Goal: Transaction & Acquisition: Purchase product/service

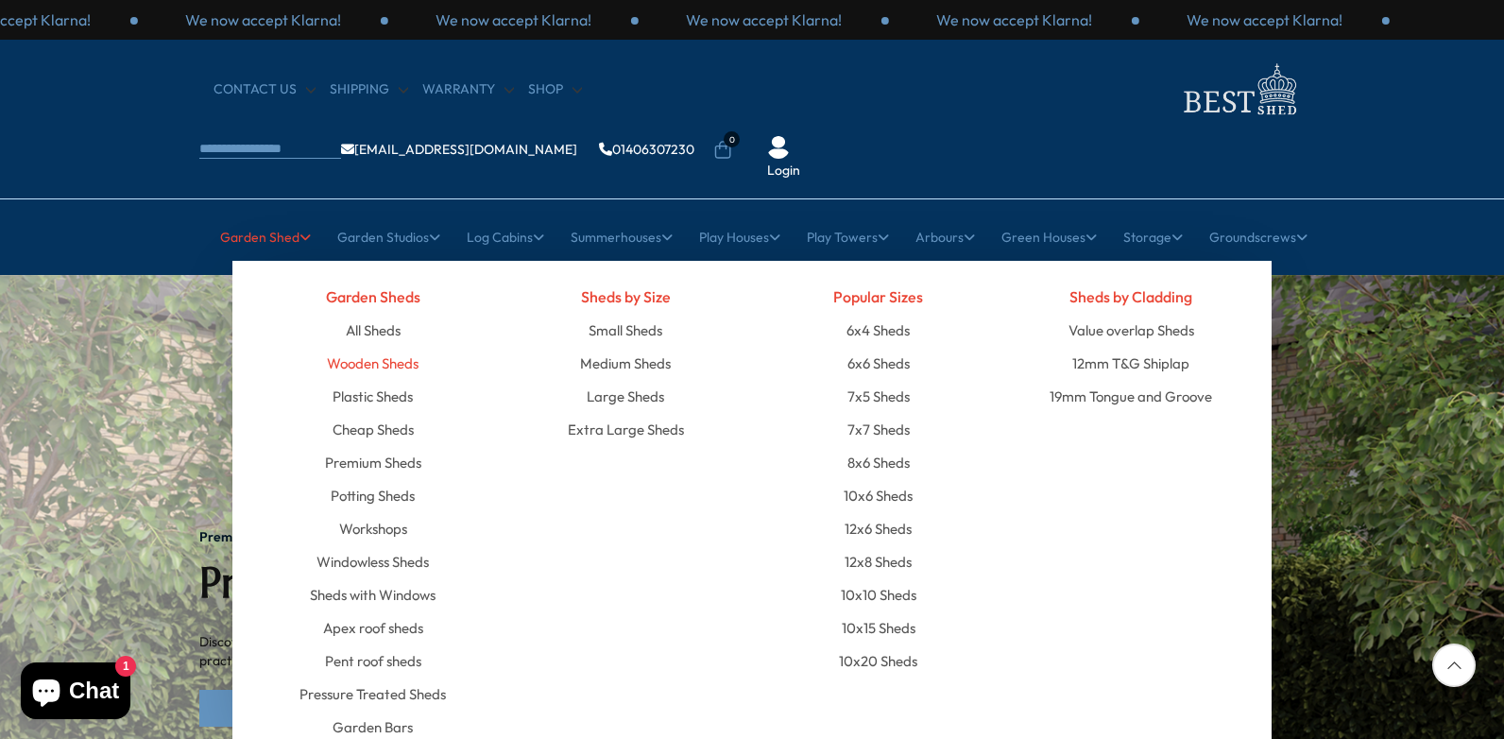
click at [372, 347] on link "Wooden Sheds" at bounding box center [373, 363] width 92 height 33
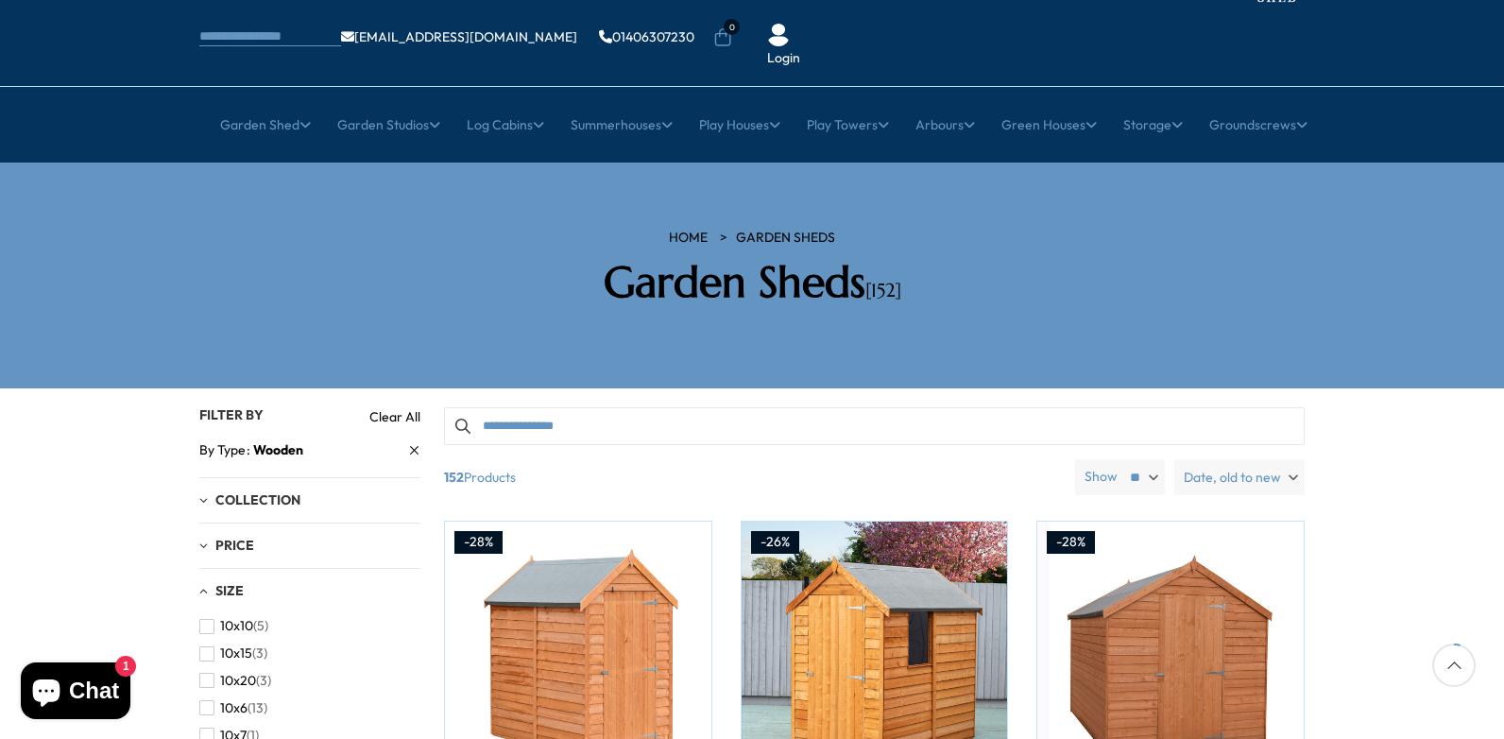
click at [414, 718] on div "10x10 (5) 10x15 (3) 10x20 (3) 10x6 (13) 10x7 (1) 10x8 (8) 10x9 (1) 12x10 (1) 12…" at bounding box center [309, 716] width 221 height 208
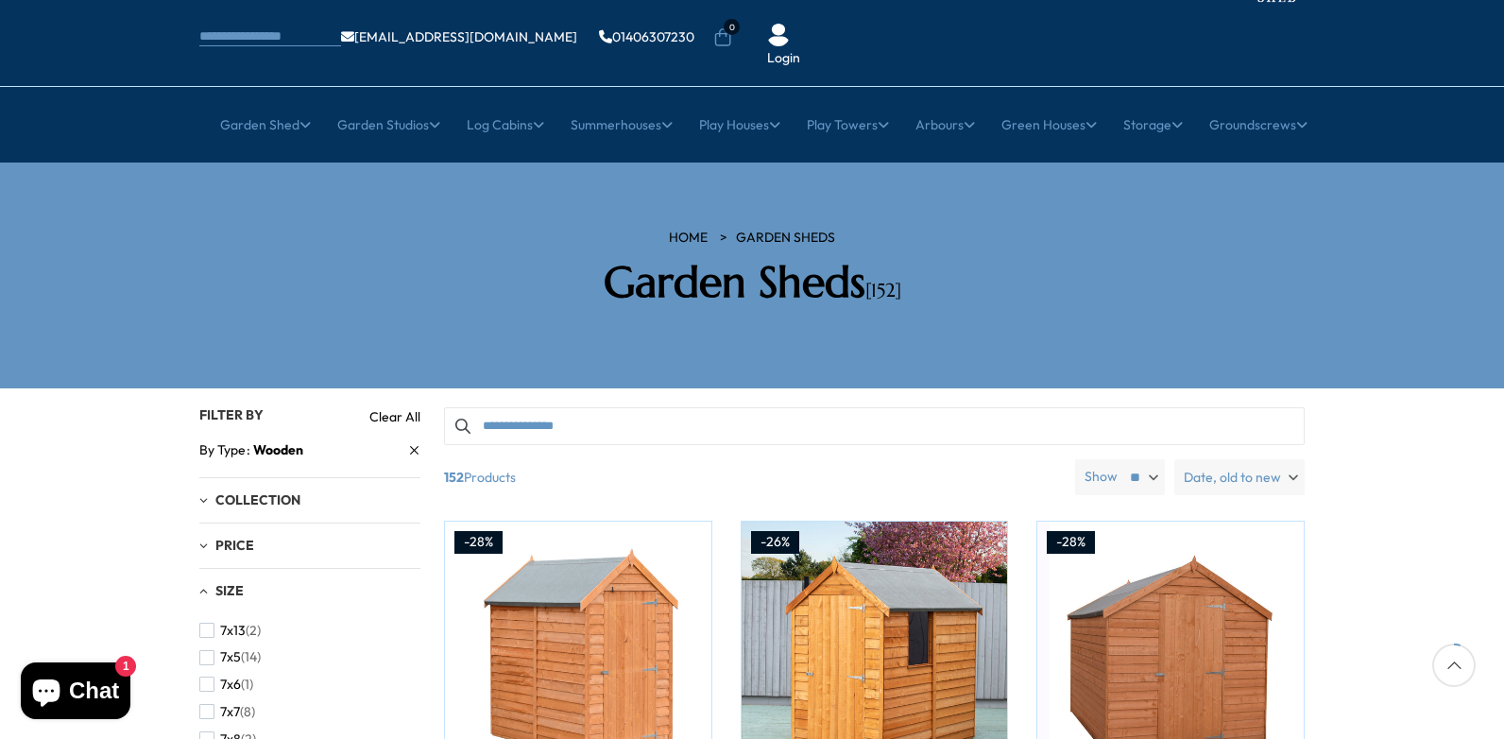
scroll to position [546, 0]
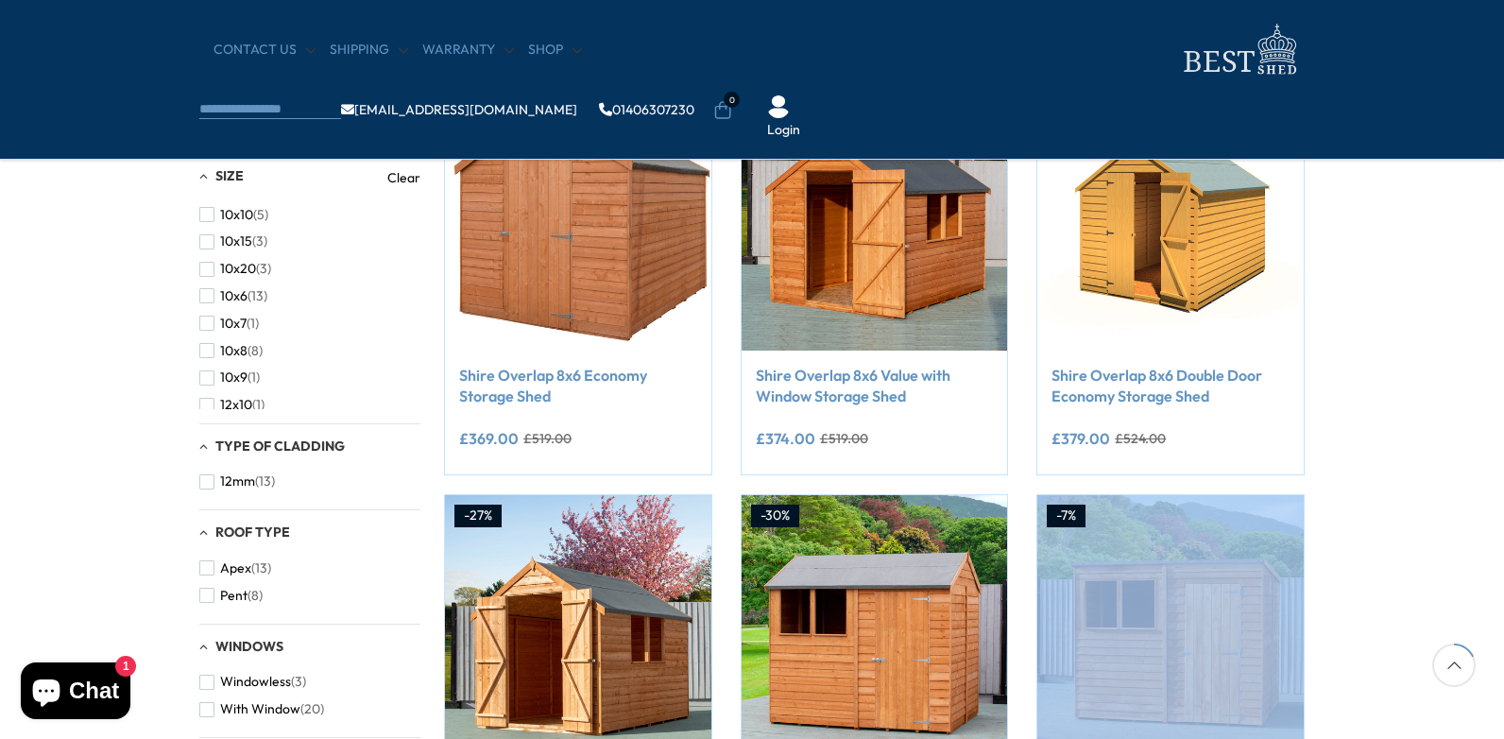
scroll to position [407, 0]
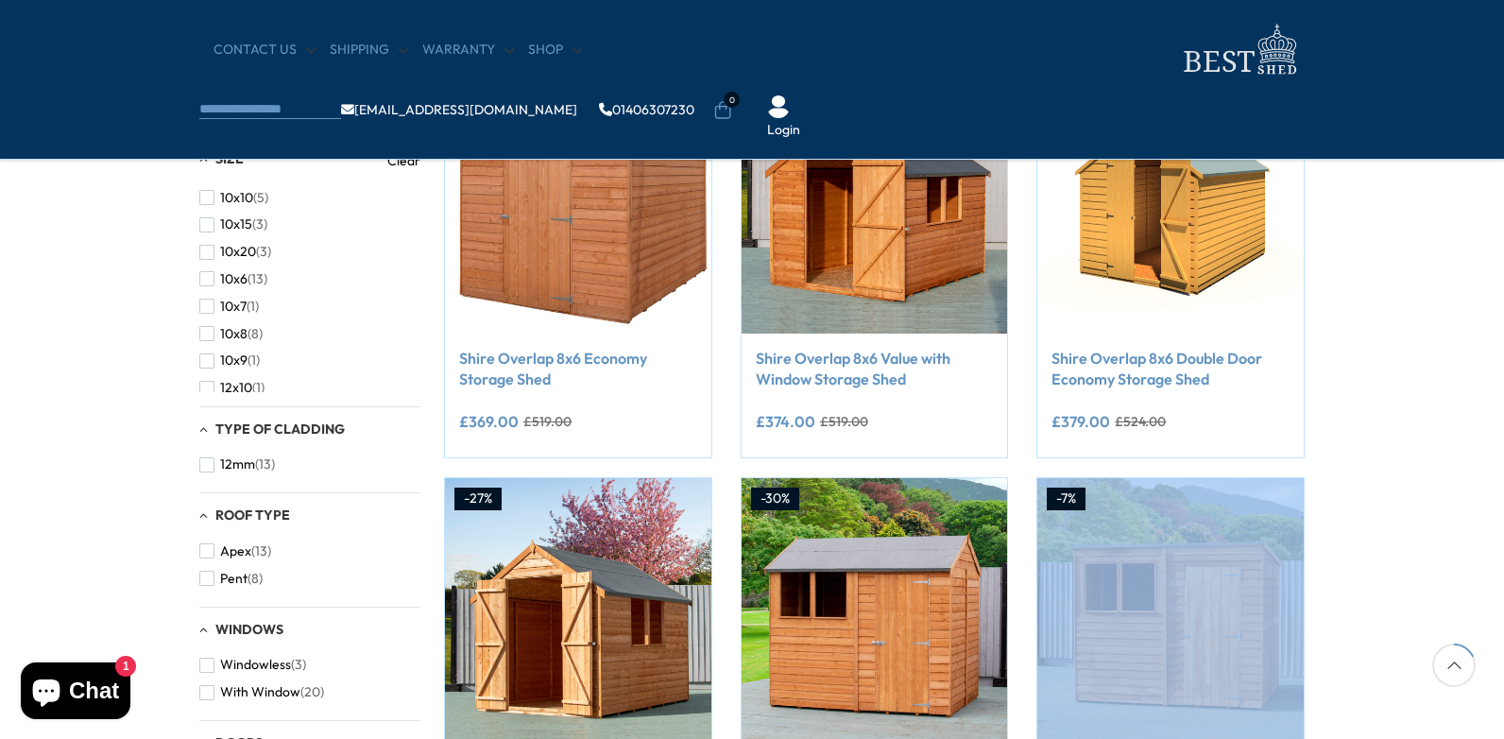
click at [211, 583] on span "button" at bounding box center [206, 577] width 15 height 15
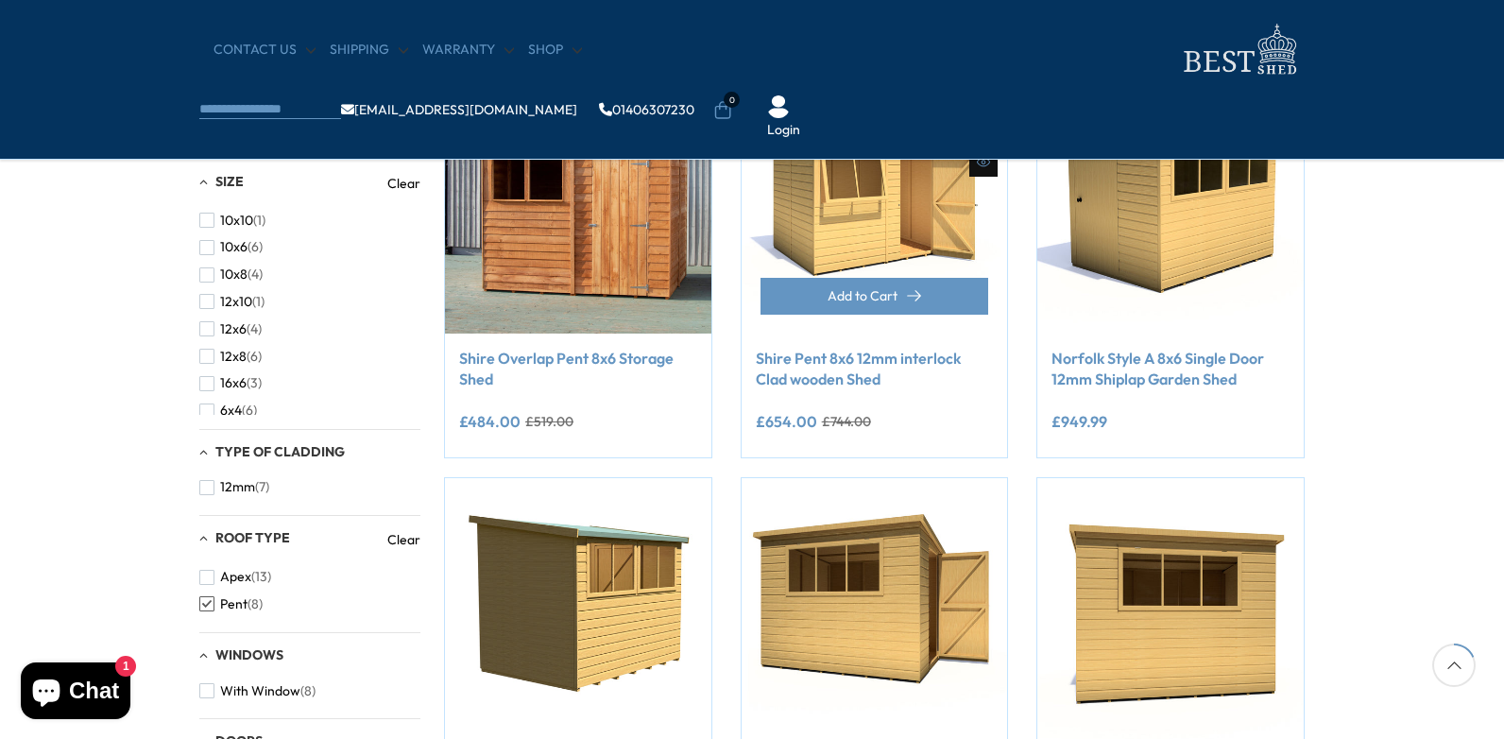
click at [781, 382] on link "Shire Pent 8x6 12mm interlock Clad wooden Shed" at bounding box center [875, 369] width 238 height 42
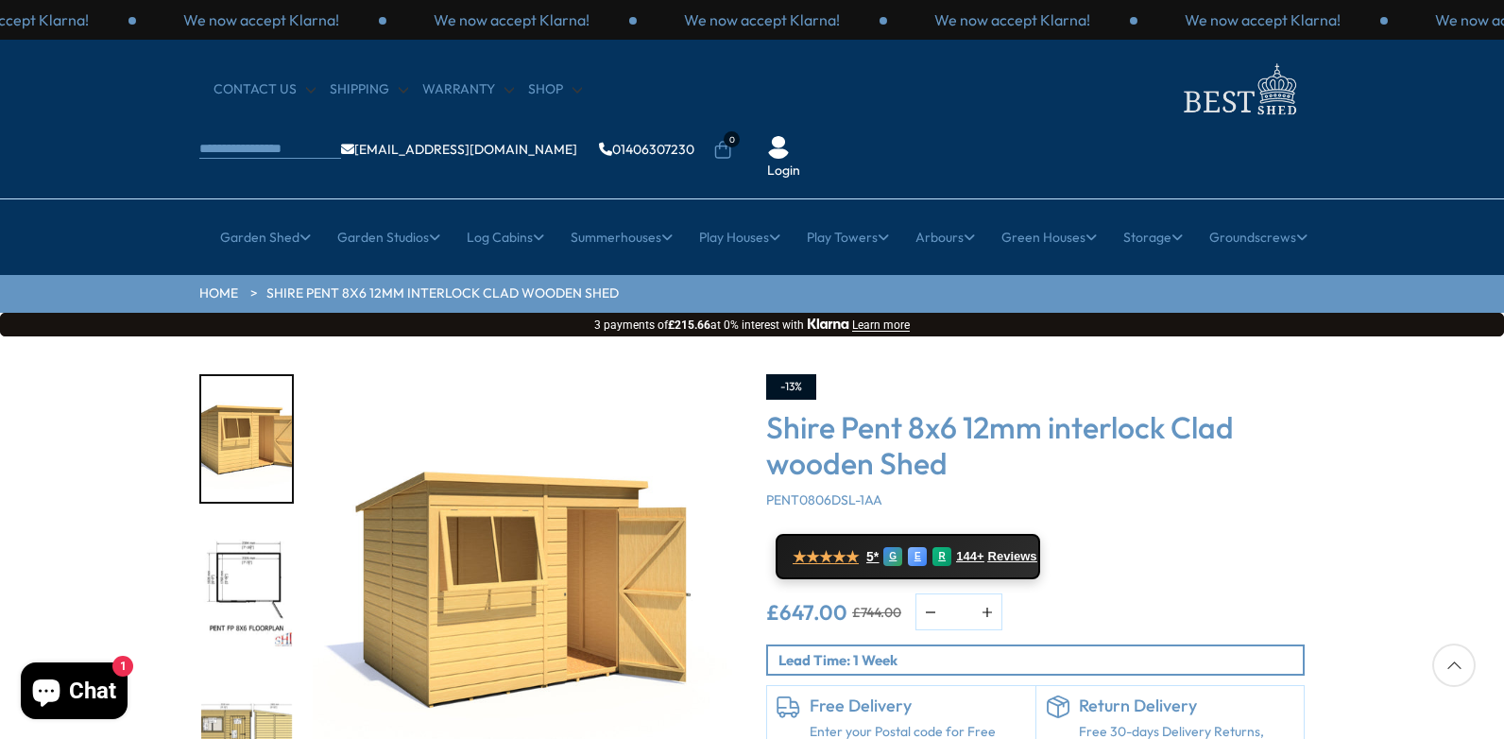
click at [1502, 735] on div "Click To Expand Click To Expand Click To Expand Click To Expand Click To Expand…" at bounding box center [752, 621] width 1504 height 570
click at [248, 524] on img "2 / 8" at bounding box center [246, 587] width 91 height 126
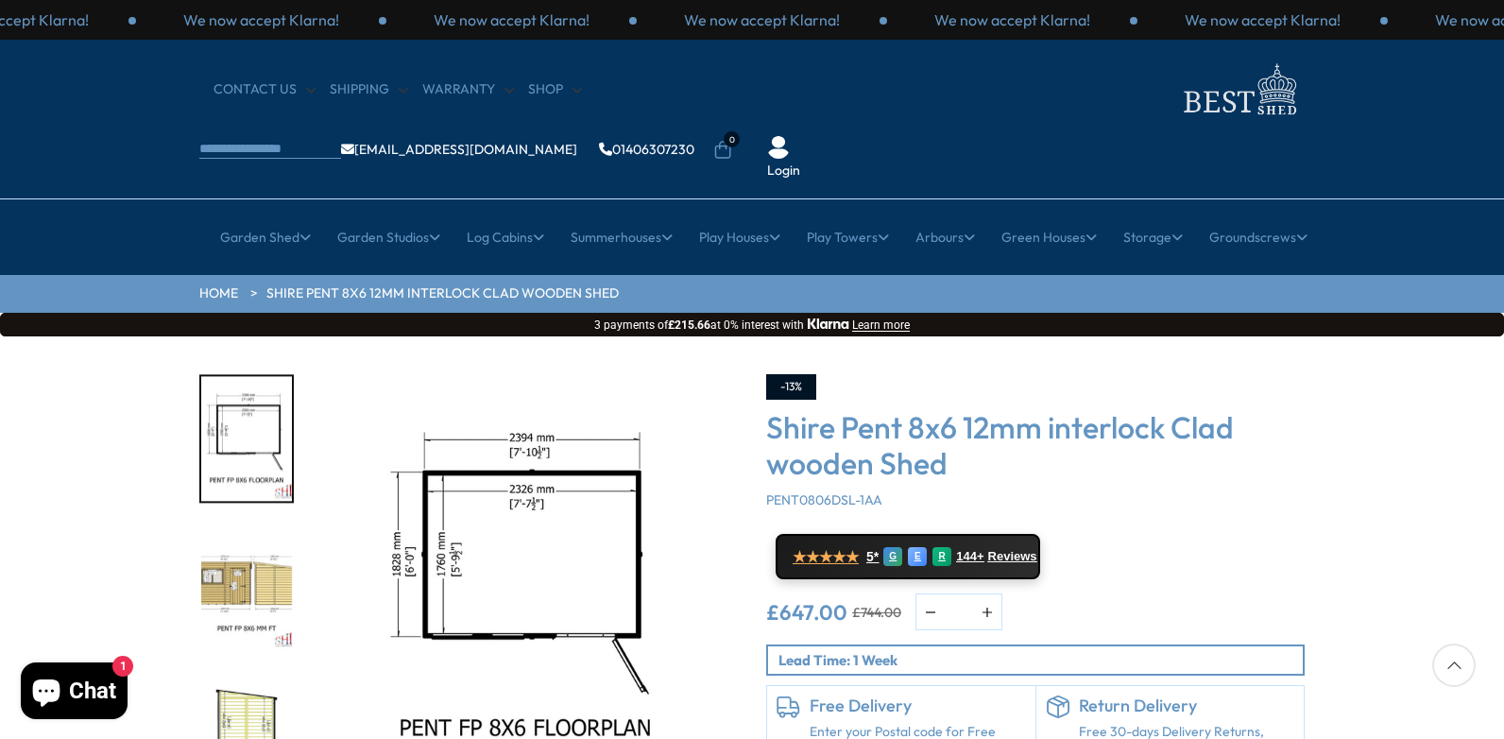
click at [1501, 733] on div "Click To Expand Click To Expand Click To Expand Click To Expand Click To Expand…" at bounding box center [752, 621] width 1504 height 570
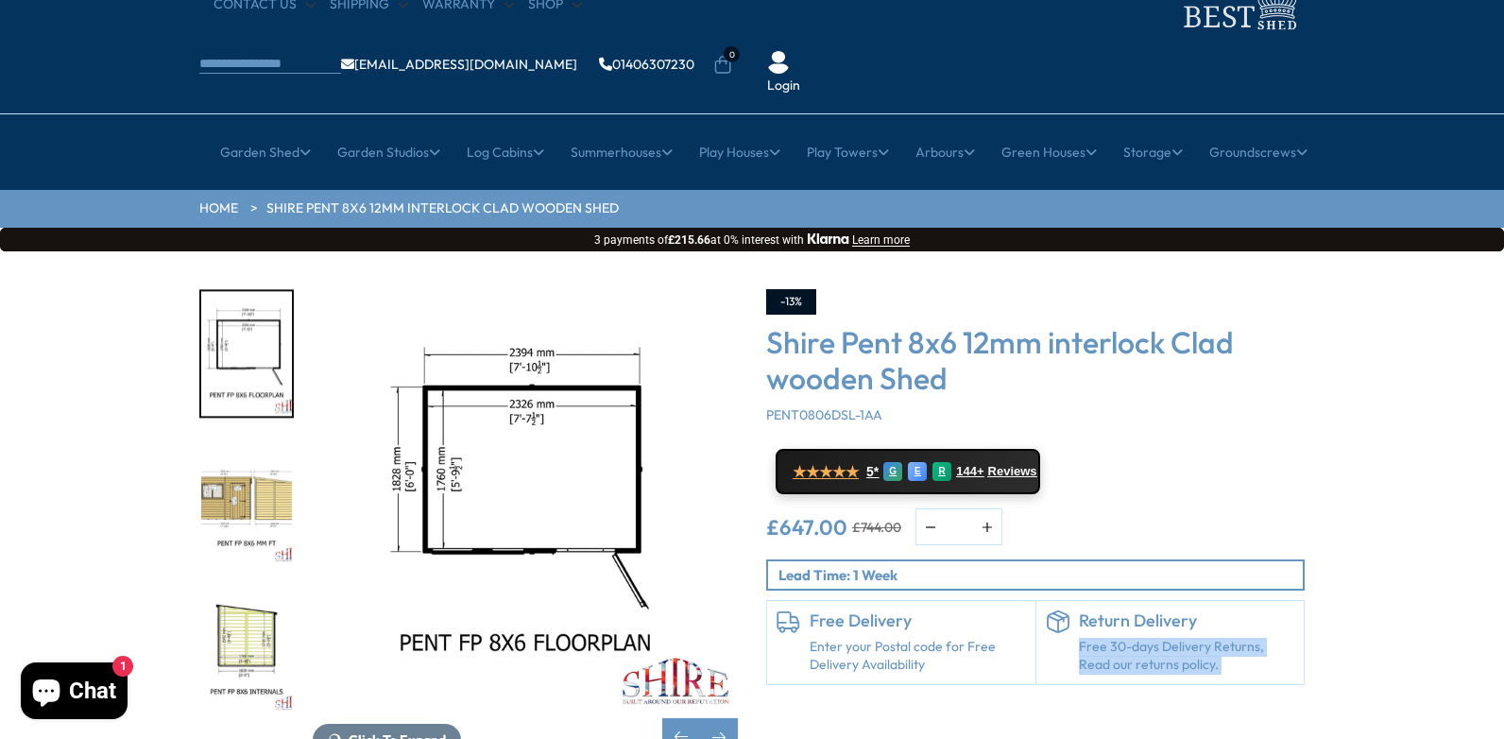
click at [1501, 733] on div "Click To Expand Click To Expand Click To Expand Click To Expand Click To Expand…" at bounding box center [752, 536] width 1504 height 570
click at [248, 441] on img "3 / 8" at bounding box center [246, 502] width 91 height 126
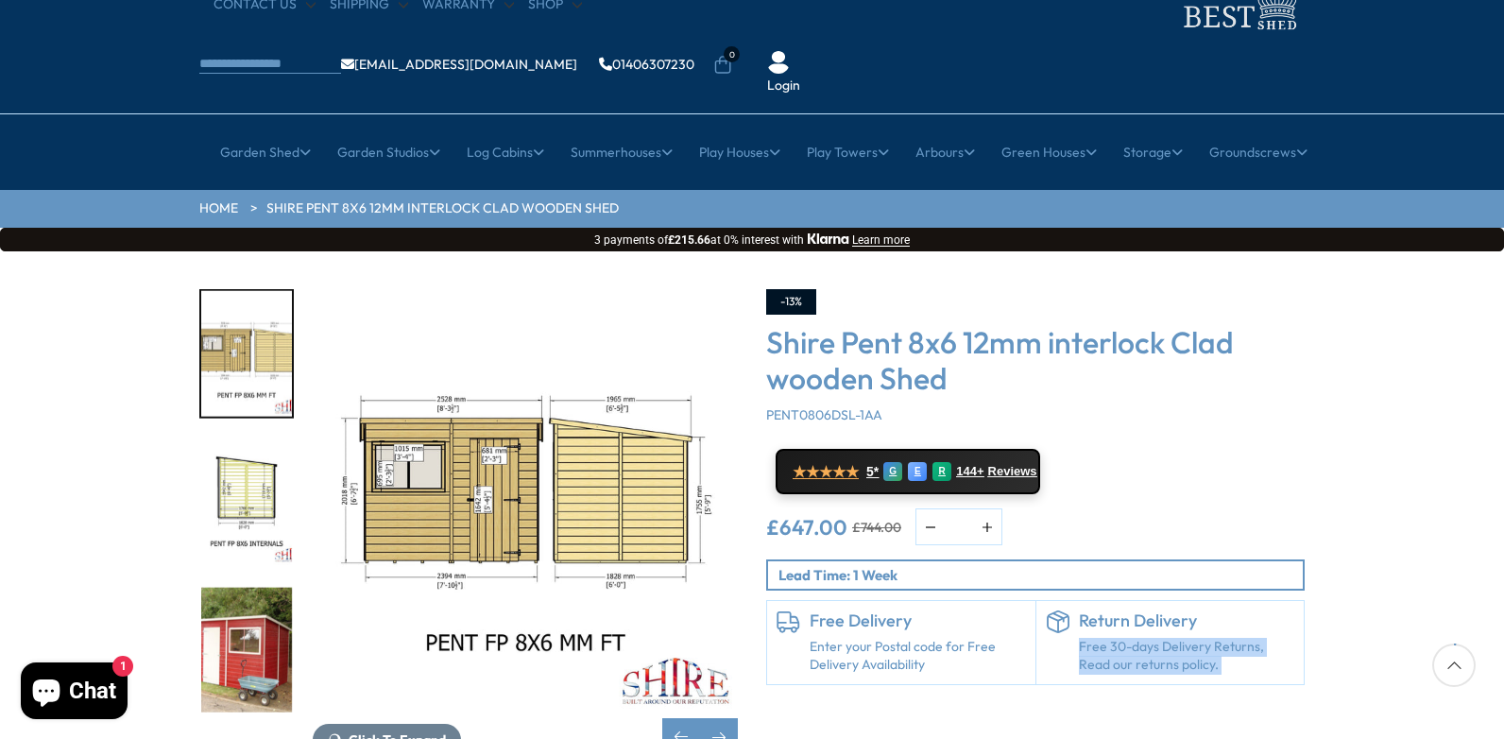
click at [253, 439] on img "4 / 8" at bounding box center [246, 502] width 91 height 126
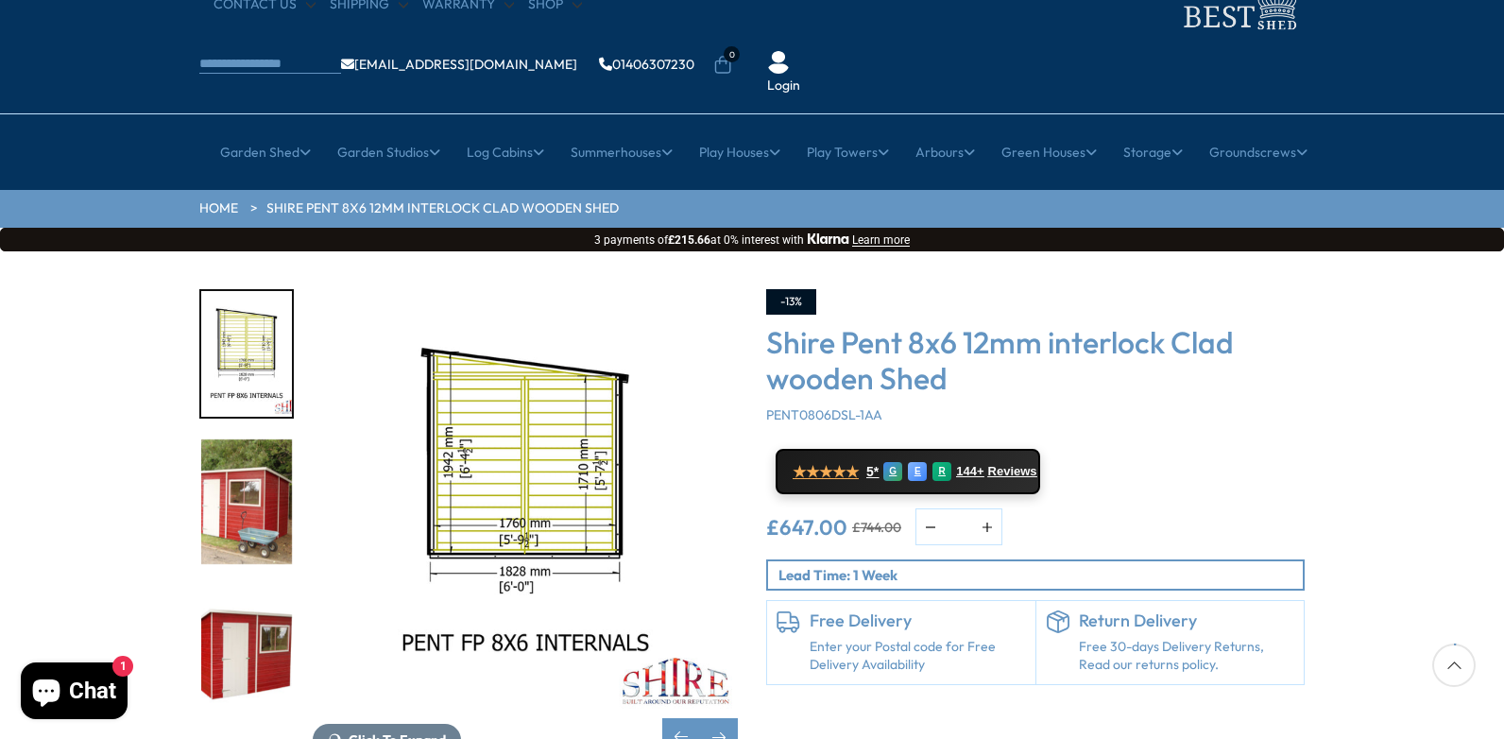
click at [1497, 251] on div "Click To Expand Click To Expand Click To Expand Click To Expand Click To Expand…" at bounding box center [752, 536] width 1504 height 570
click at [1494, 251] on div "Click To Expand Click To Expand Click To Expand Click To Expand Click To Expand…" at bounding box center [752, 536] width 1504 height 570
click at [1499, 251] on div "Click To Expand Click To Expand Click To Expand Click To Expand Click To Expand…" at bounding box center [752, 536] width 1504 height 570
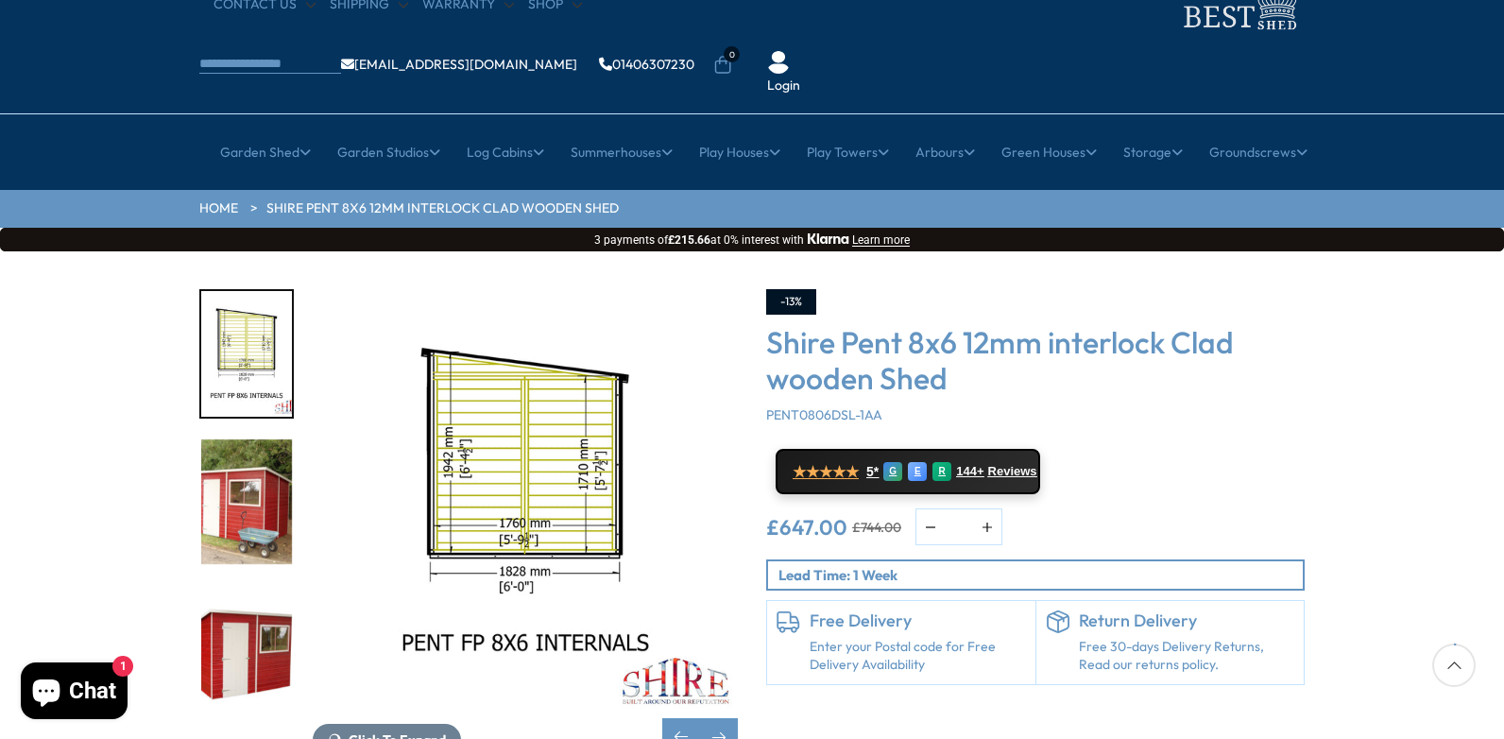
click at [1499, 251] on div "Click To Expand Click To Expand Click To Expand Click To Expand Click To Expand…" at bounding box center [752, 536] width 1504 height 570
drag, startPoint x: 1499, startPoint y: 225, endPoint x: 1457, endPoint y: 245, distance: 46.0
click at [1457, 251] on div "Click To Expand Click To Expand Click To Expand Click To Expand Click To Expand…" at bounding box center [752, 536] width 1504 height 570
drag, startPoint x: 1457, startPoint y: 245, endPoint x: 1366, endPoint y: 473, distance: 246.2
click at [1366, 473] on div "Click To Expand Click To Expand Click To Expand Click To Expand Click To Expand…" at bounding box center [752, 536] width 1504 height 570
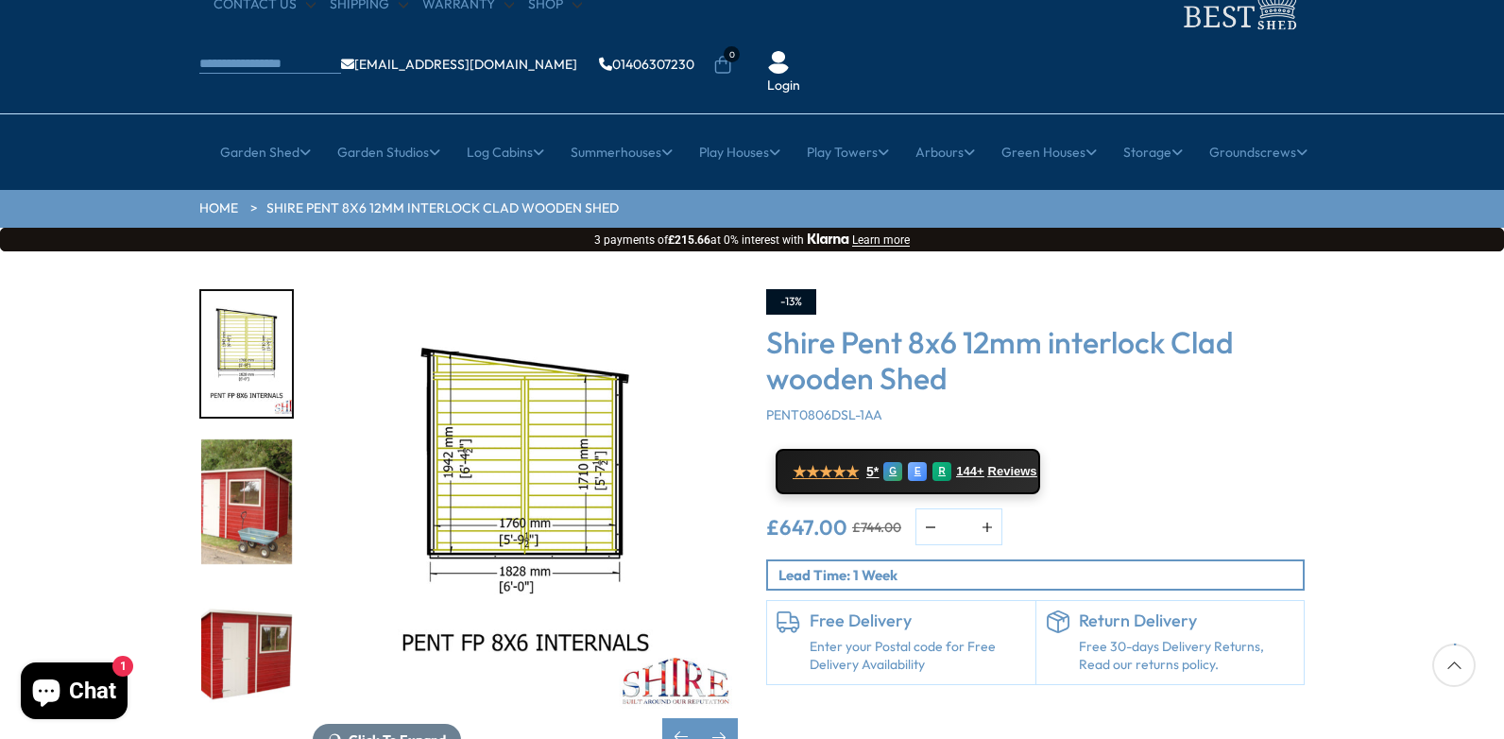
click at [1366, 473] on div "Click To Expand Click To Expand Click To Expand Click To Expand Click To Expand…" at bounding box center [752, 536] width 1504 height 570
click at [1450, 659] on div at bounding box center [1453, 664] width 43 height 43
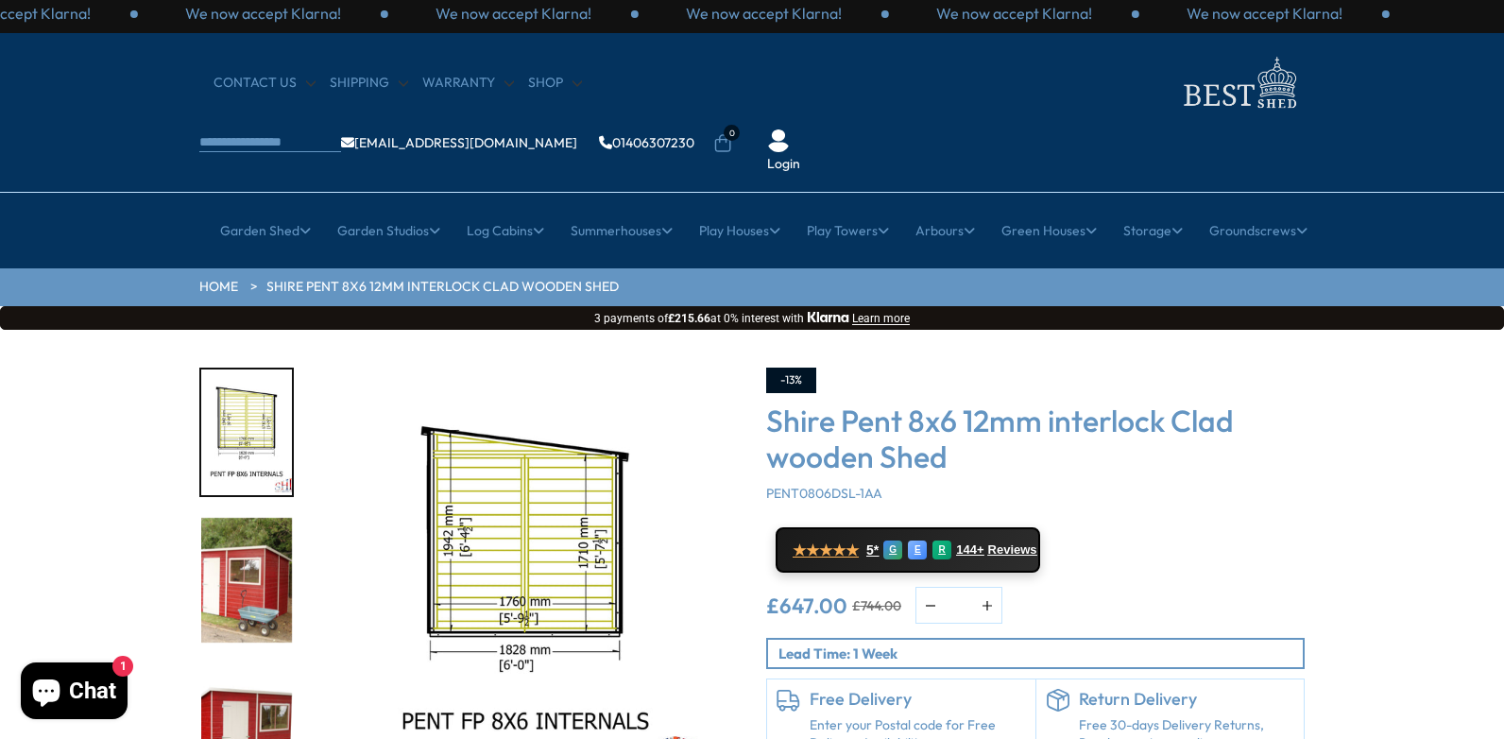
scroll to position [0, 0]
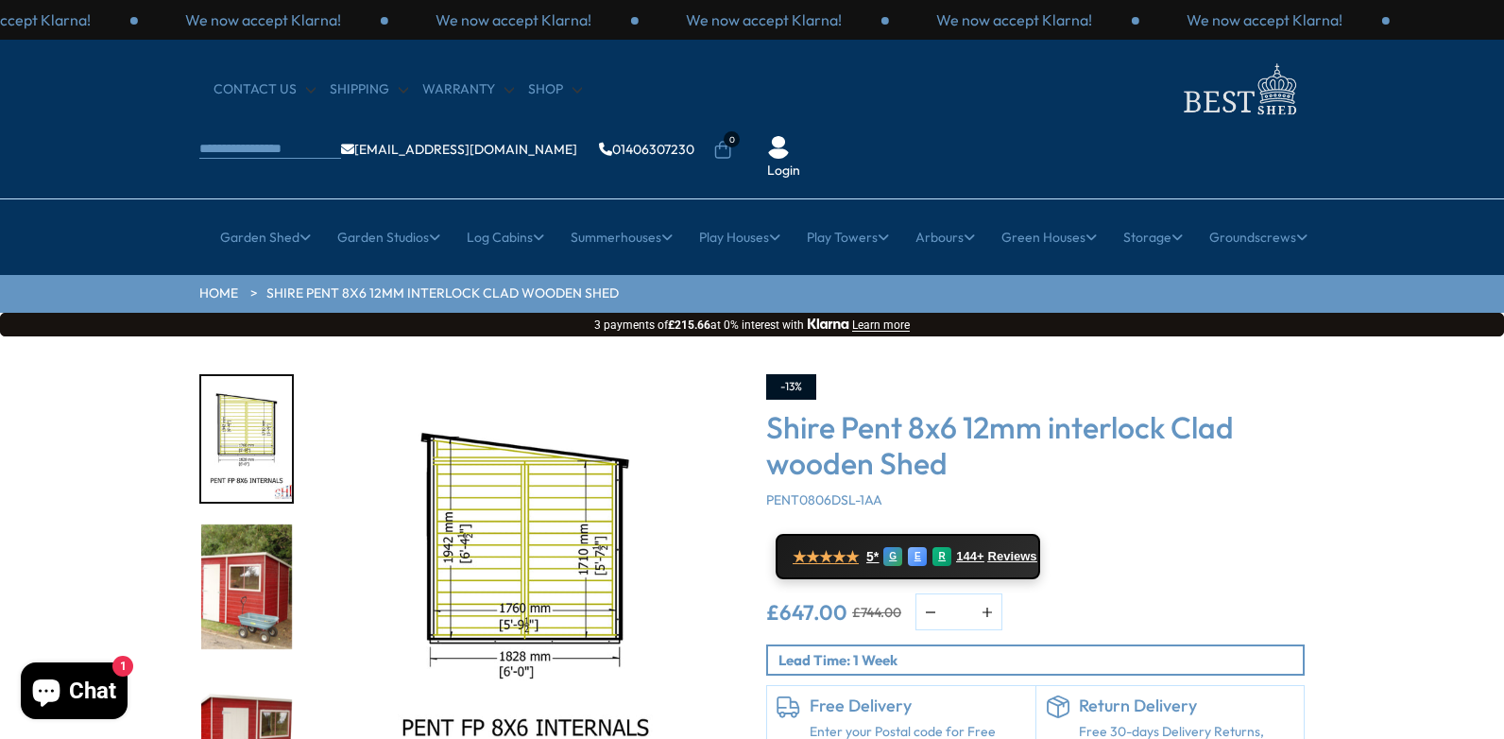
click at [1450, 659] on div "Click To Expand Click To Expand Click To Expand Click To Expand Click To Expand…" at bounding box center [752, 621] width 1504 height 570
click at [33, 485] on div "Click To Expand Click To Expand Click To Expand Click To Expand Click To Expand…" at bounding box center [752, 621] width 1504 height 570
